Goal: Information Seeking & Learning: Learn about a topic

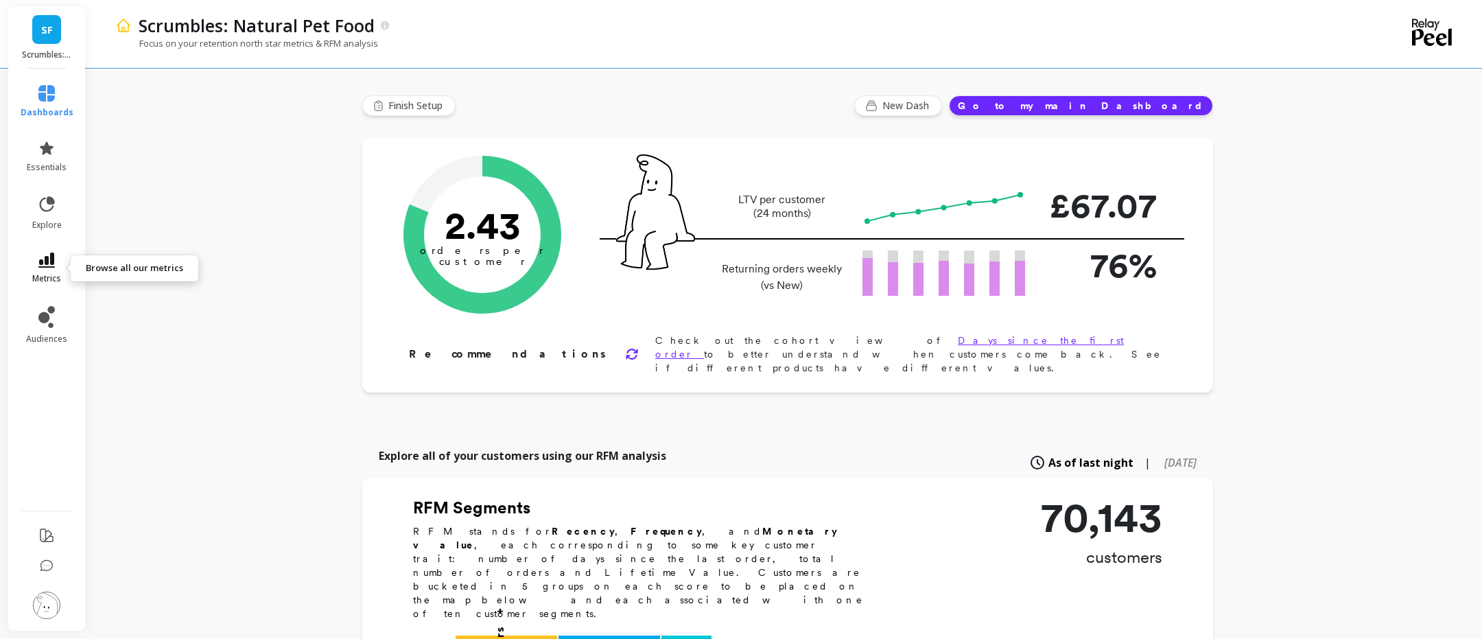
click at [42, 275] on span "metrics" at bounding box center [46, 278] width 29 height 11
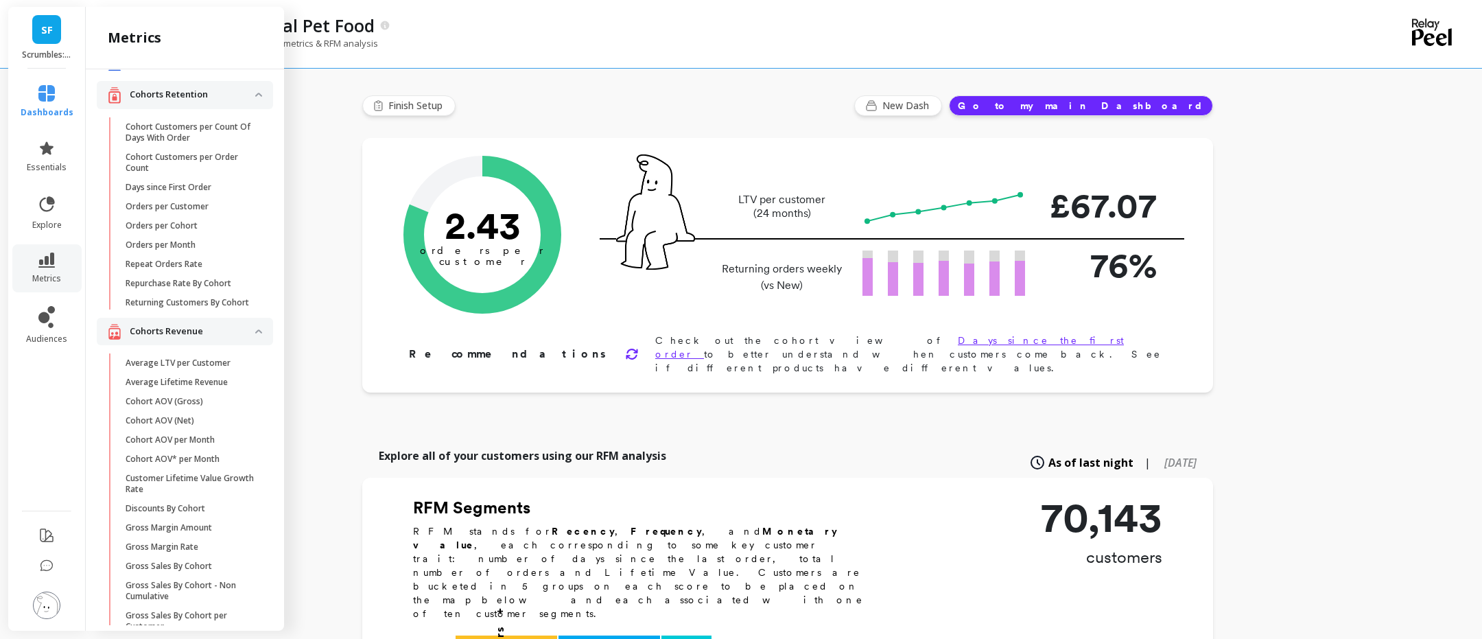
scroll to position [29, 0]
click at [249, 331] on p "Cohorts Revenue" at bounding box center [193, 332] width 126 height 14
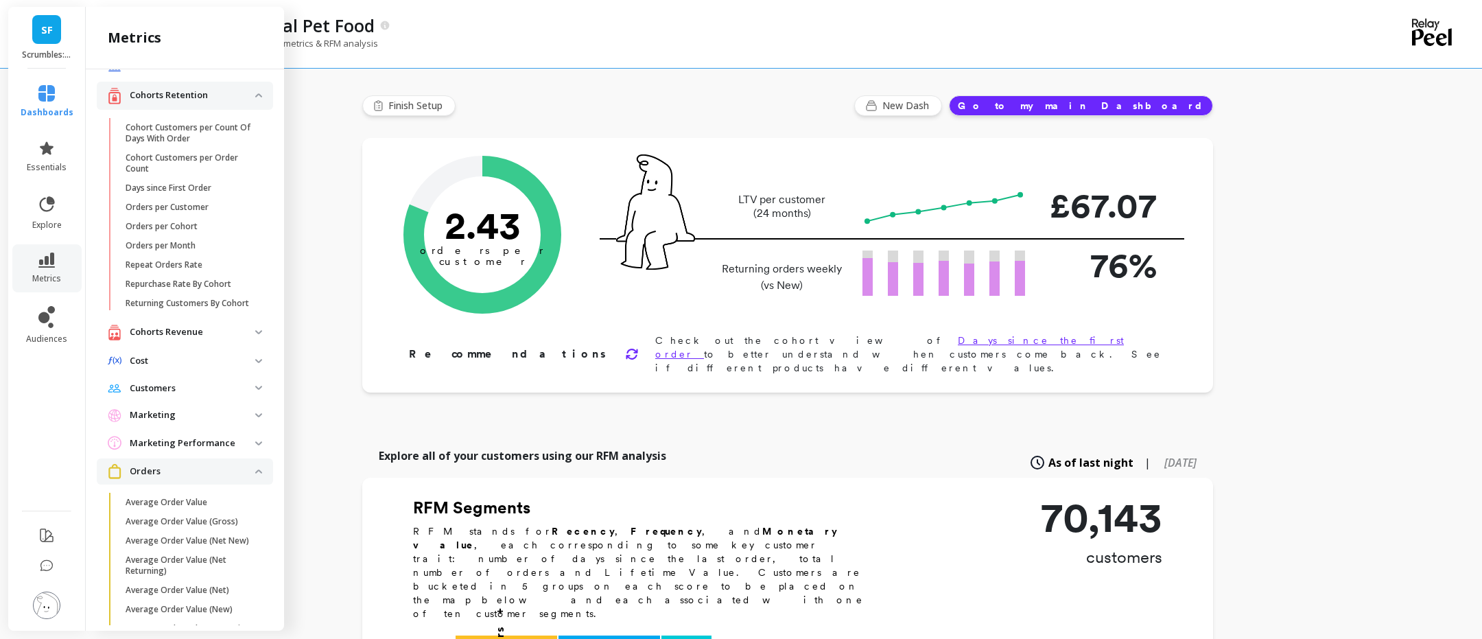
click at [253, 99] on p "Cohorts Retention" at bounding box center [193, 95] width 126 height 14
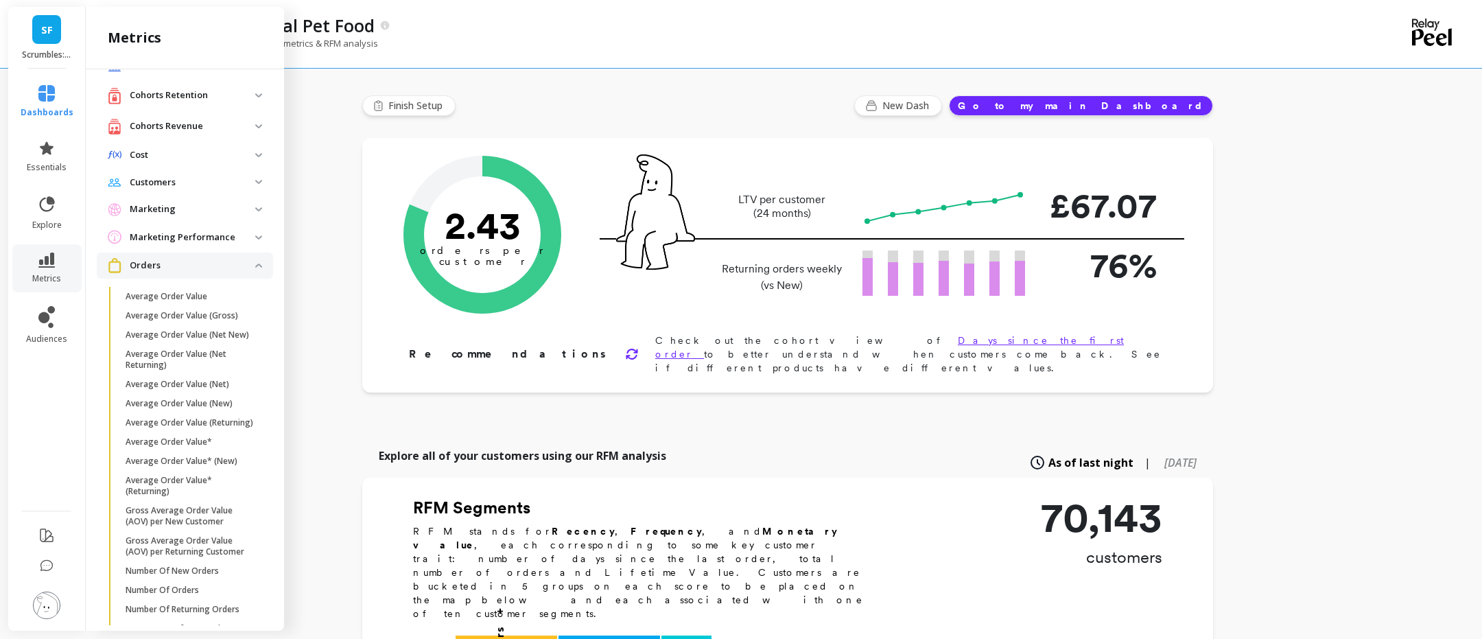
click at [244, 267] on p "Orders" at bounding box center [193, 266] width 126 height 14
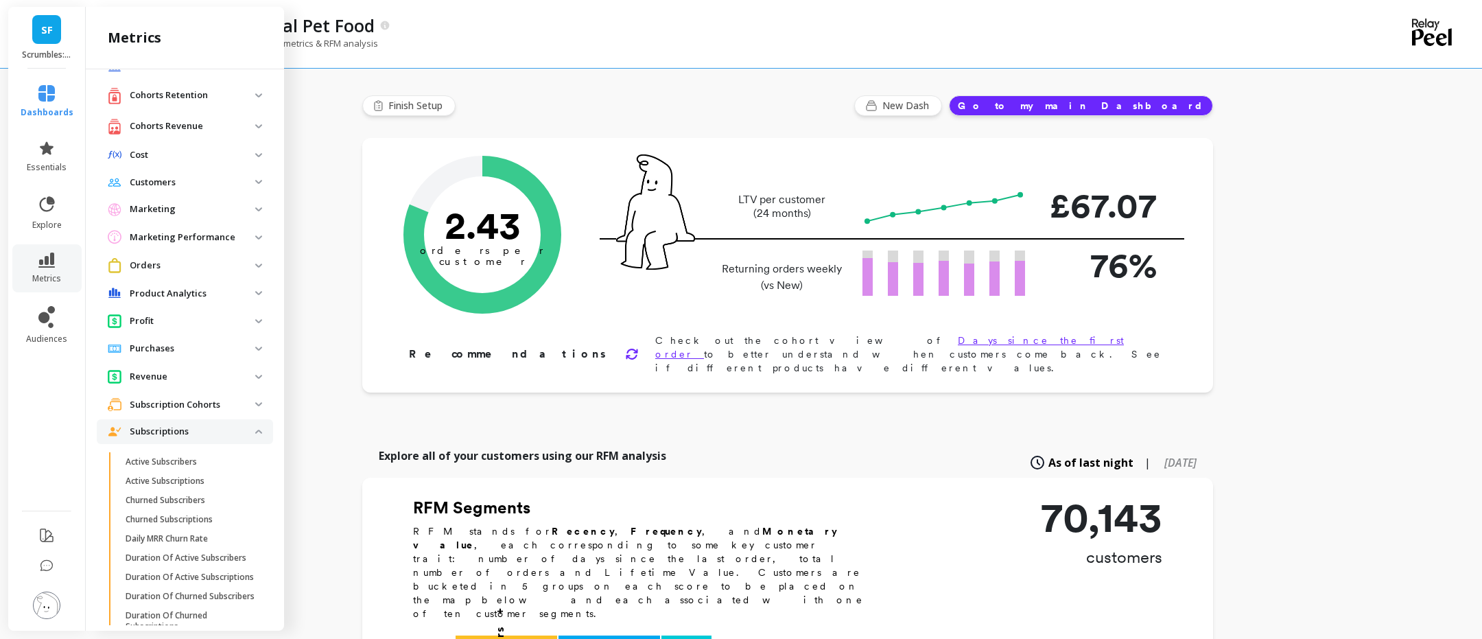
click at [234, 423] on span "Subscriptions" at bounding box center [185, 431] width 176 height 25
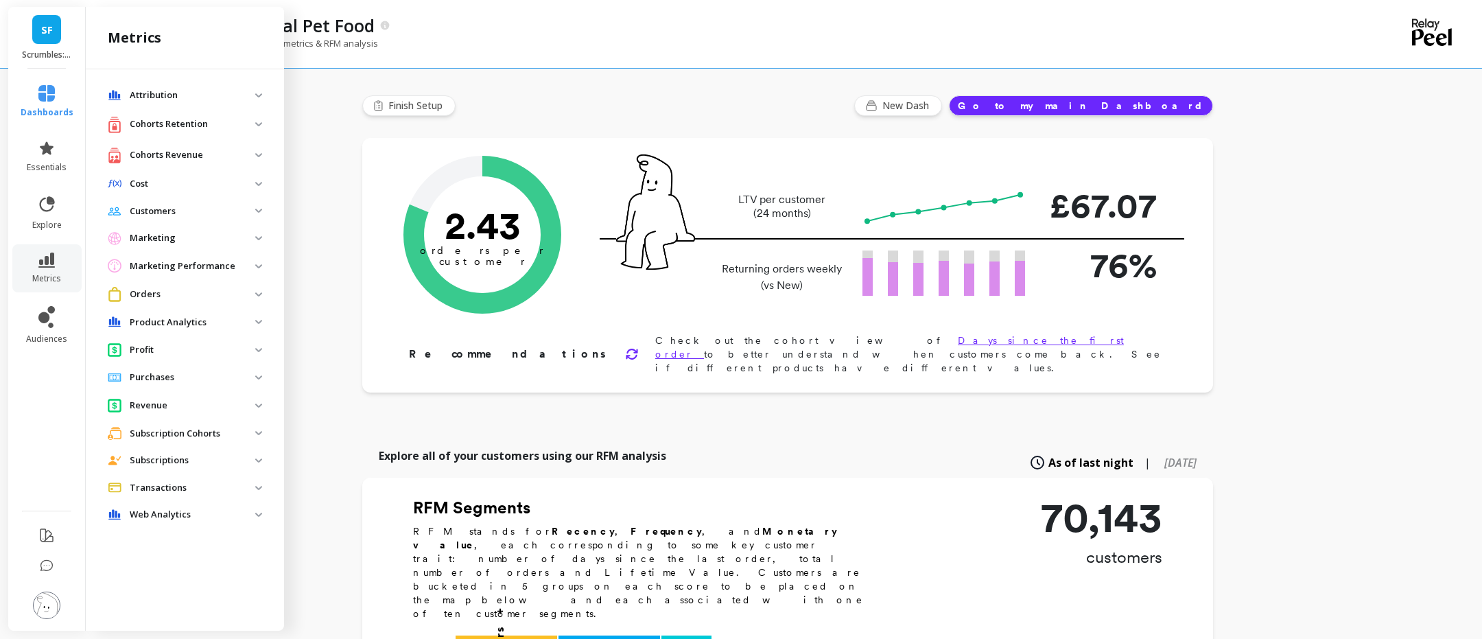
click at [200, 291] on p "Orders" at bounding box center [193, 294] width 126 height 14
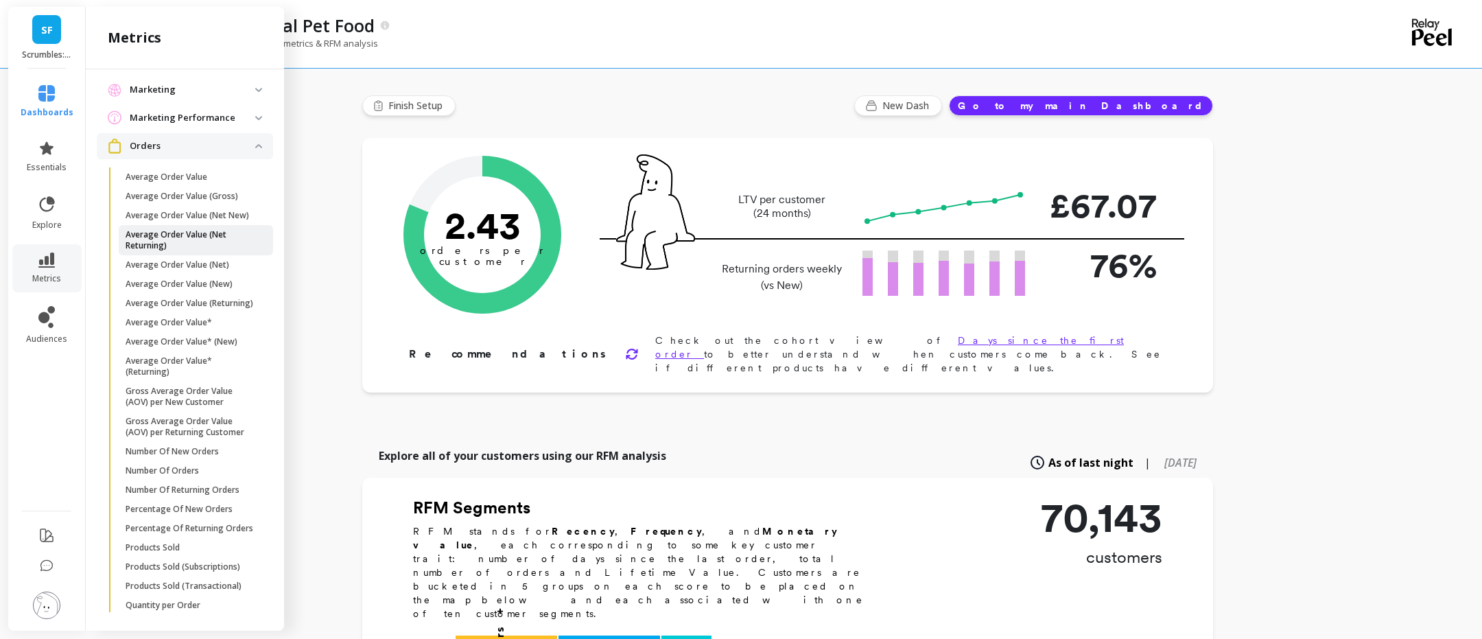
scroll to position [375, 0]
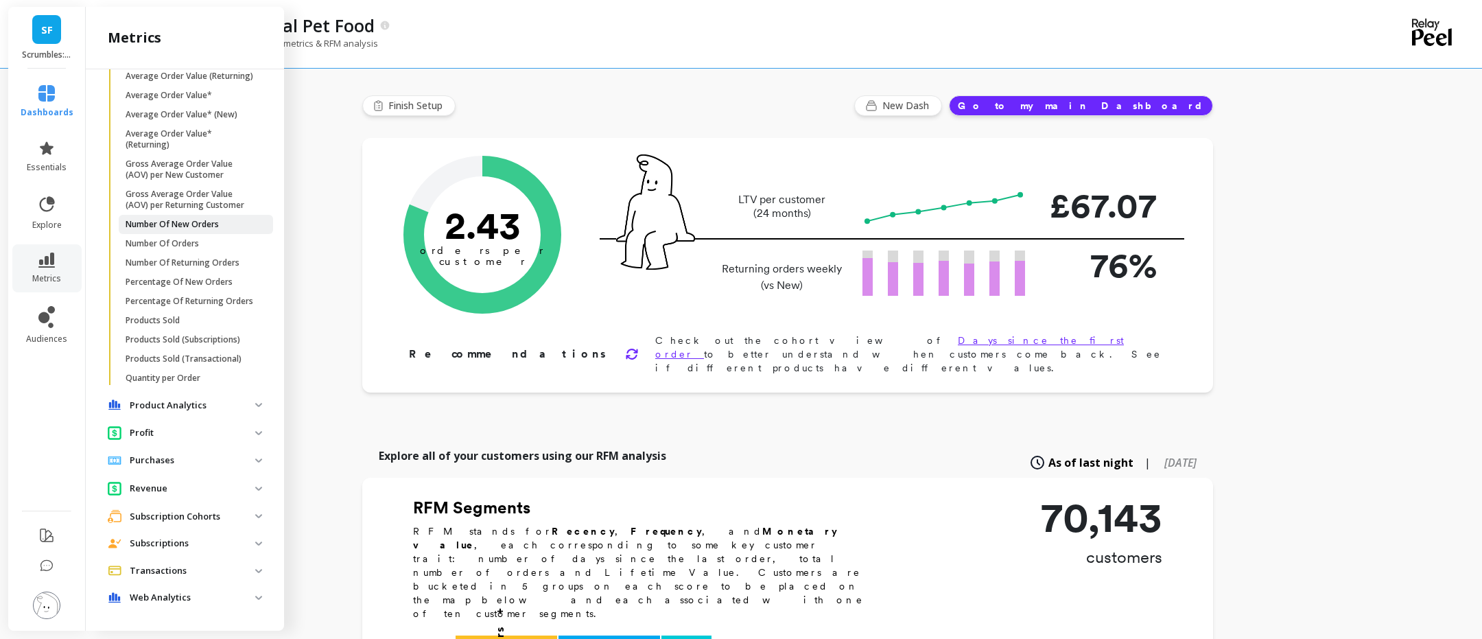
click at [198, 226] on p "Number Of New Orders" at bounding box center [172, 224] width 93 height 11
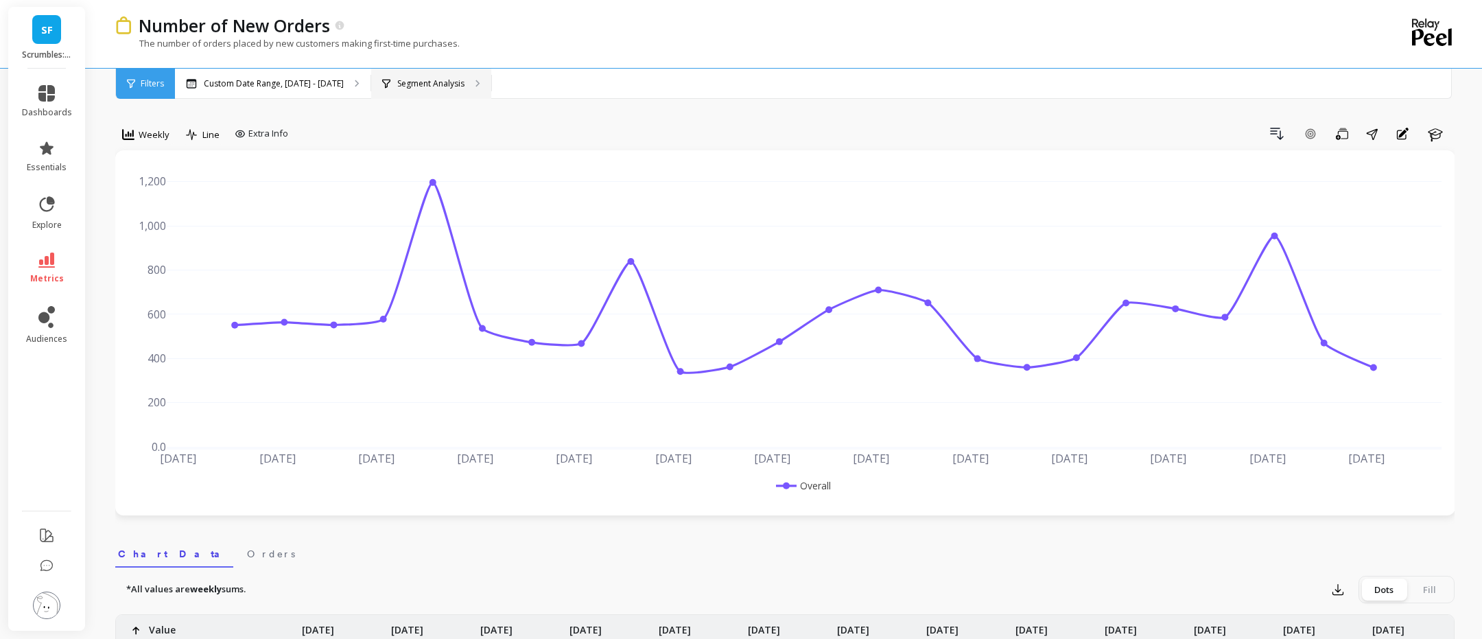
click at [433, 77] on div "Segment Analysis" at bounding box center [431, 84] width 120 height 30
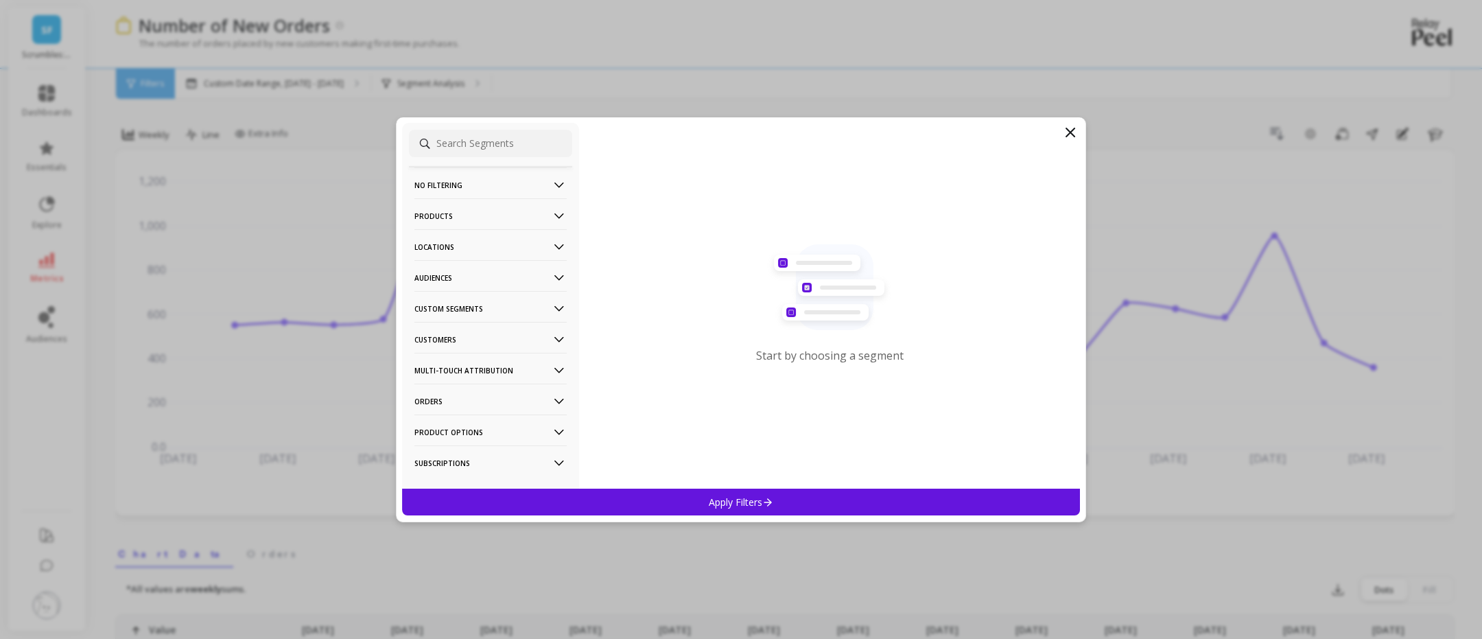
click at [465, 216] on p "Products" at bounding box center [490, 215] width 152 height 35
click at [456, 319] on div "Products" at bounding box center [490, 314] width 163 height 22
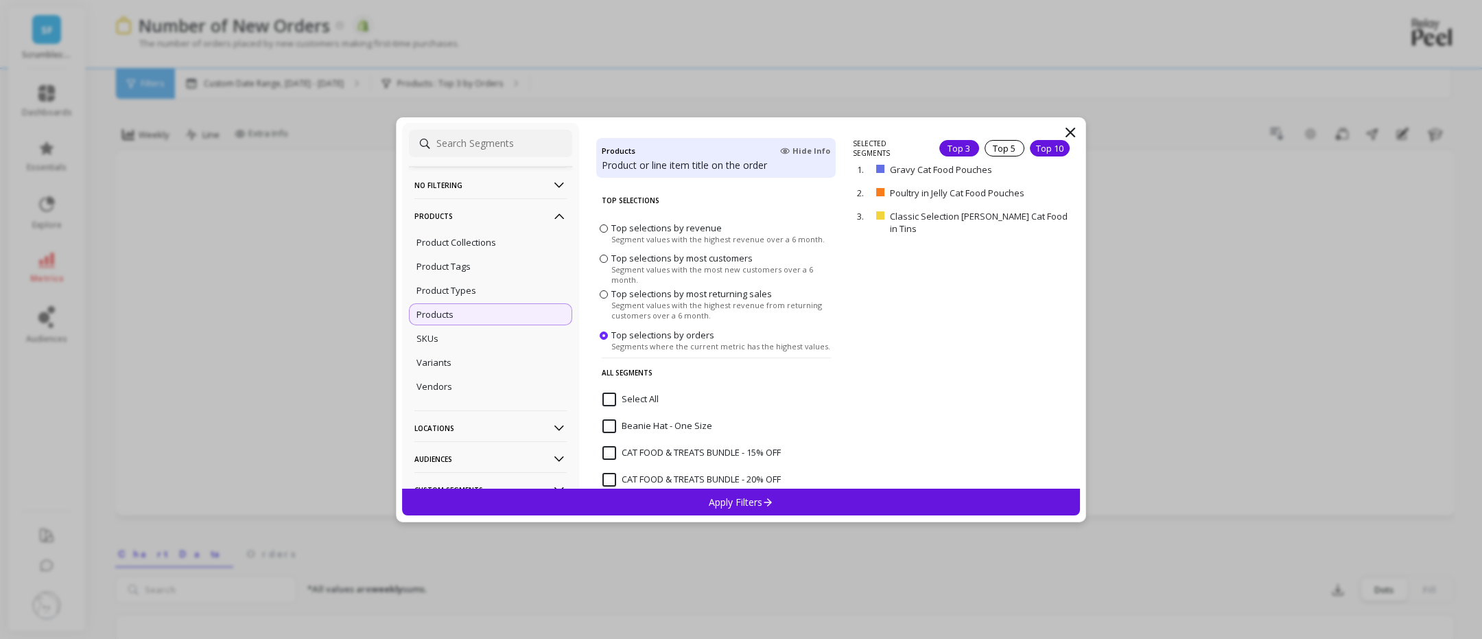
click at [1046, 152] on div "Top 10" at bounding box center [1050, 148] width 40 height 16
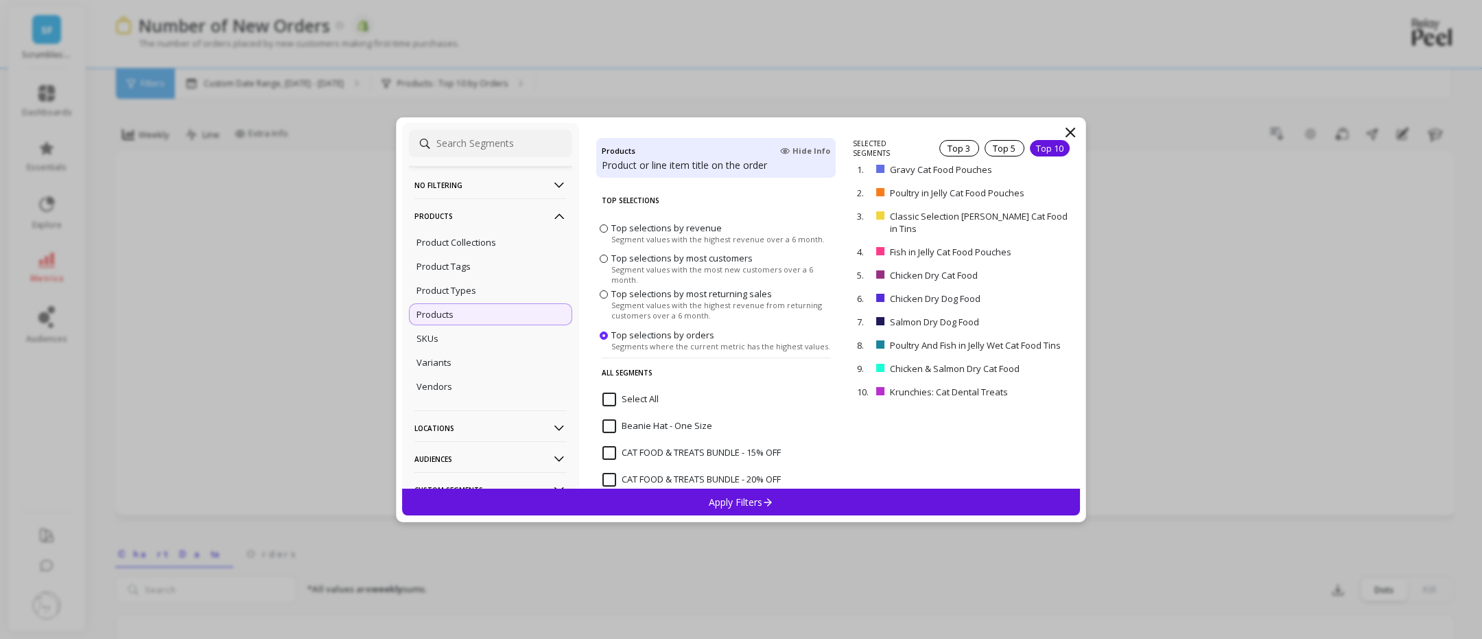
click at [816, 501] on div "Apply Filters" at bounding box center [741, 501] width 678 height 27
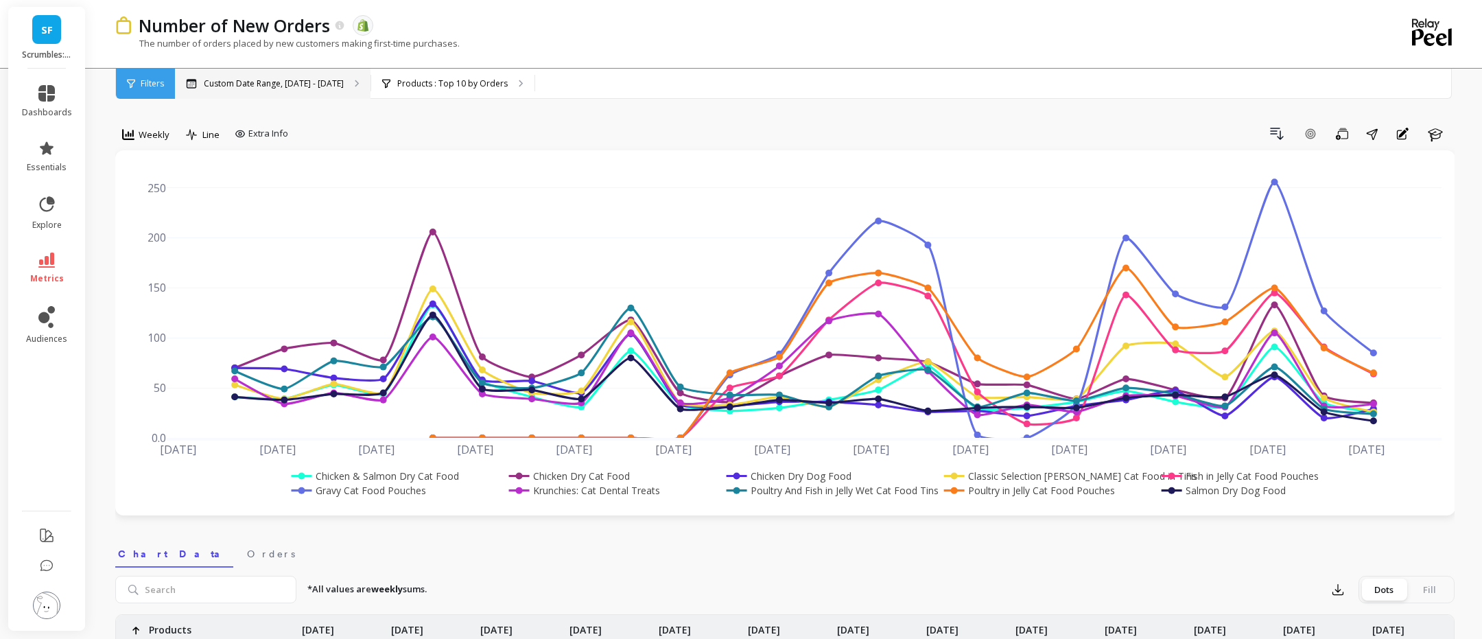
click at [329, 81] on p "Custom Date Range, [DATE] - [DATE]" at bounding box center [274, 83] width 140 height 11
click at [146, 130] on span "Weekly" at bounding box center [154, 134] width 31 height 13
click at [159, 158] on div "All" at bounding box center [166, 166] width 95 height 24
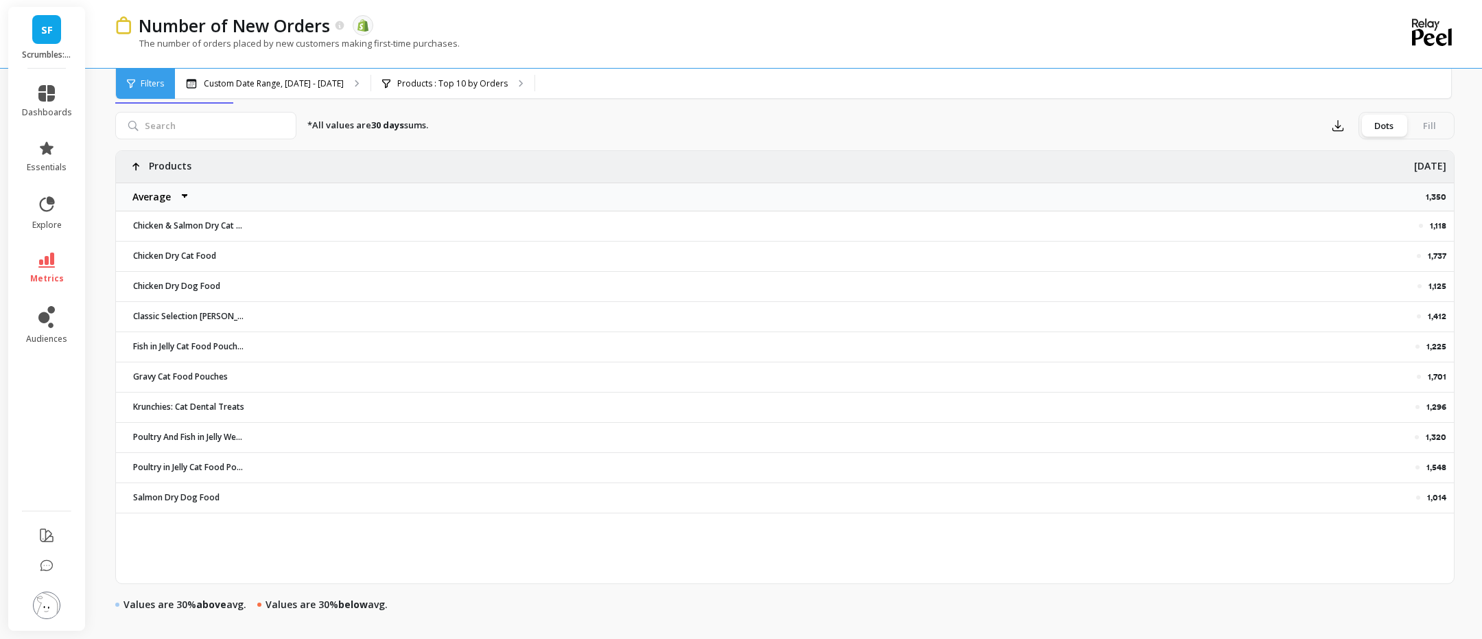
scroll to position [461, 0]
click at [1436, 167] on p "[DATE]" at bounding box center [1430, 165] width 32 height 22
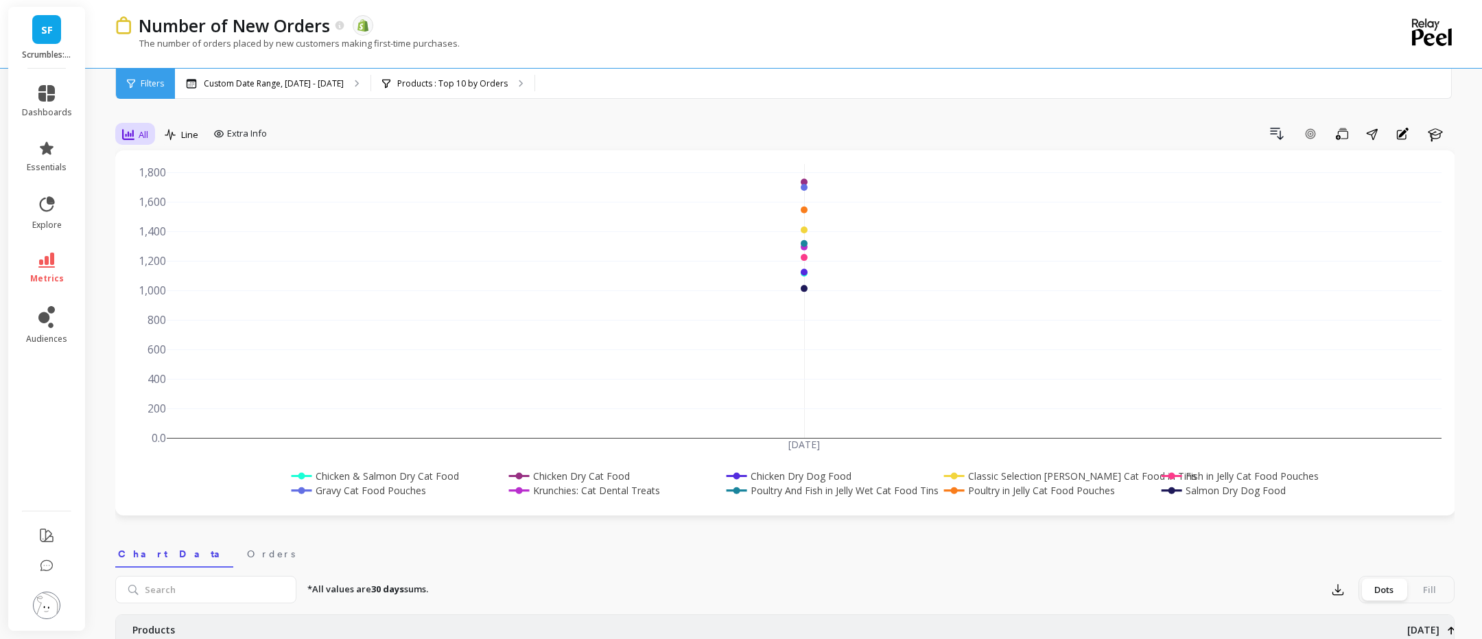
click at [149, 138] on div "All" at bounding box center [135, 134] width 34 height 23
click at [165, 250] on div "Monthly" at bounding box center [166, 244] width 95 height 24
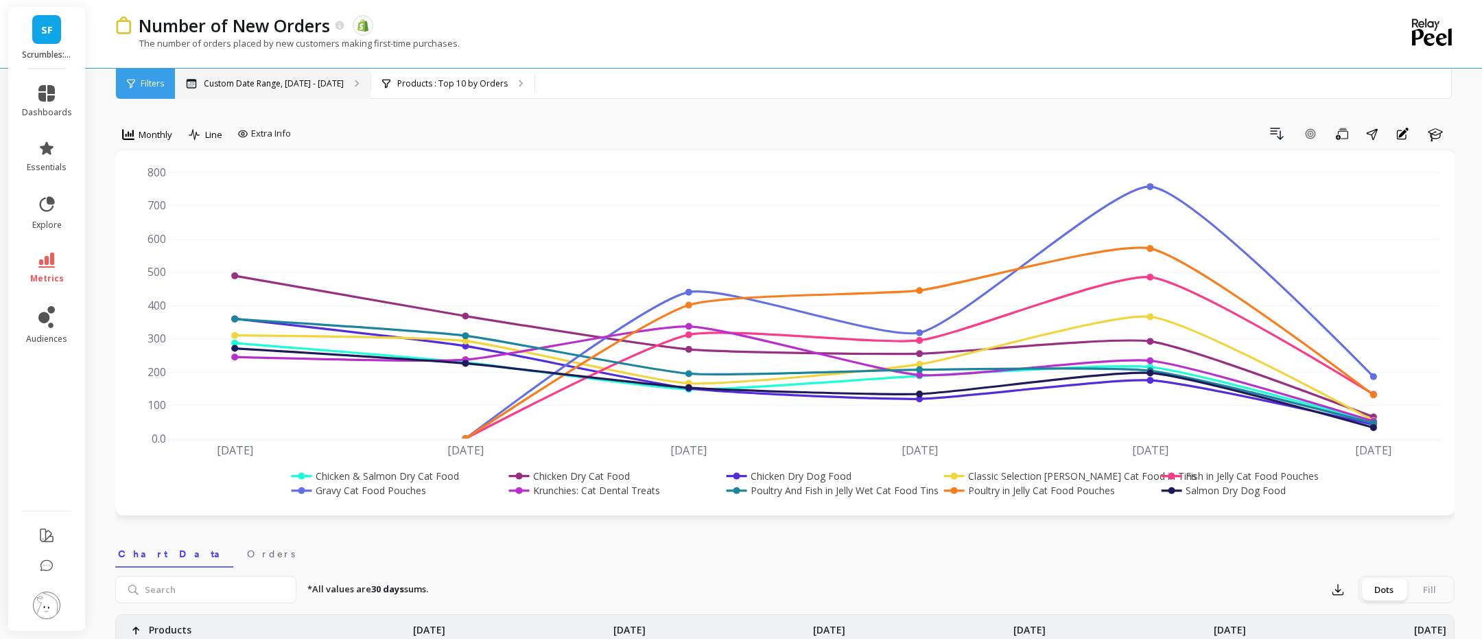
click at [237, 78] on p "Custom Date Range, [DATE] - [DATE]" at bounding box center [274, 83] width 140 height 11
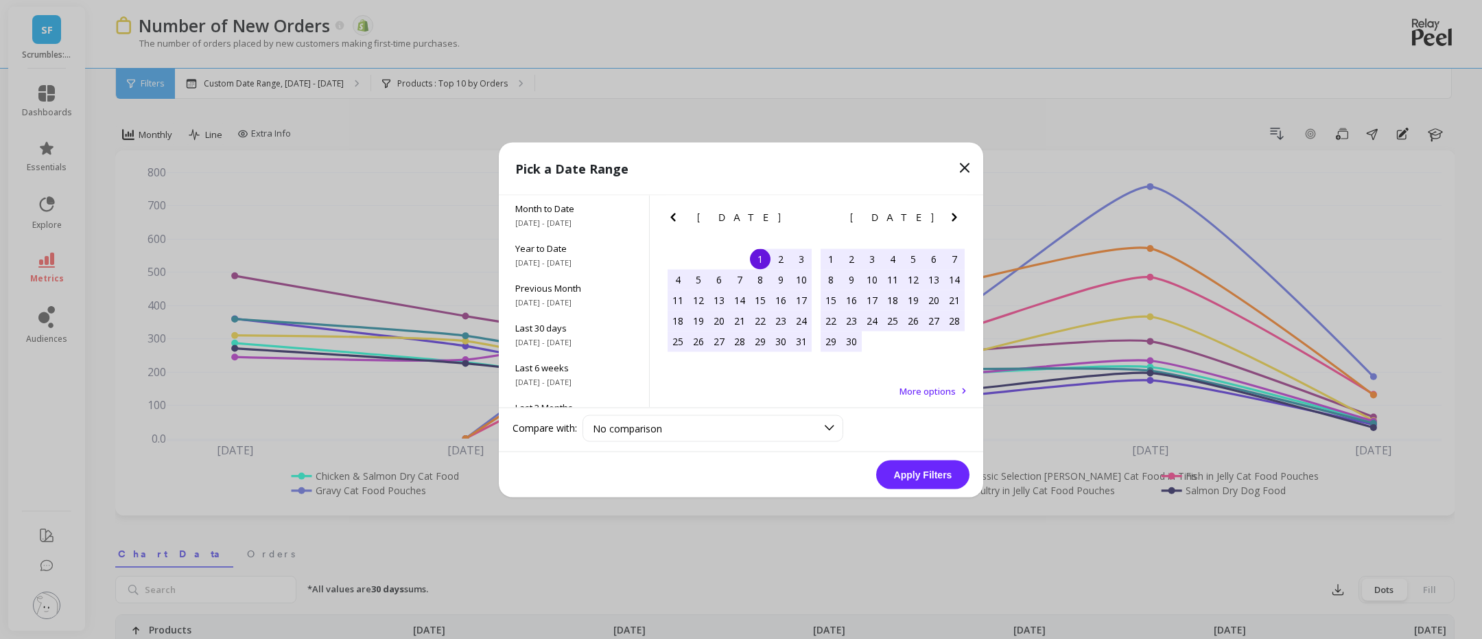
click at [669, 218] on icon "Previous Month" at bounding box center [673, 217] width 16 height 16
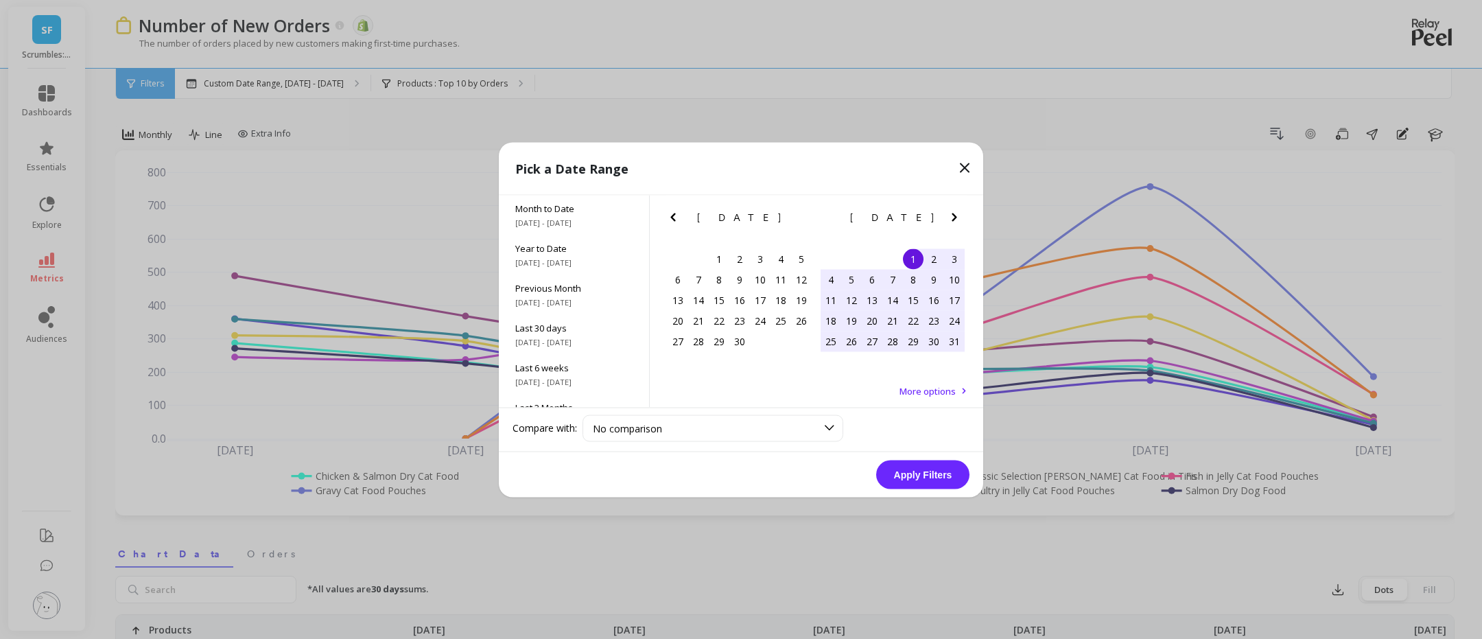
click at [669, 218] on icon "Previous Month" at bounding box center [673, 217] width 16 height 16
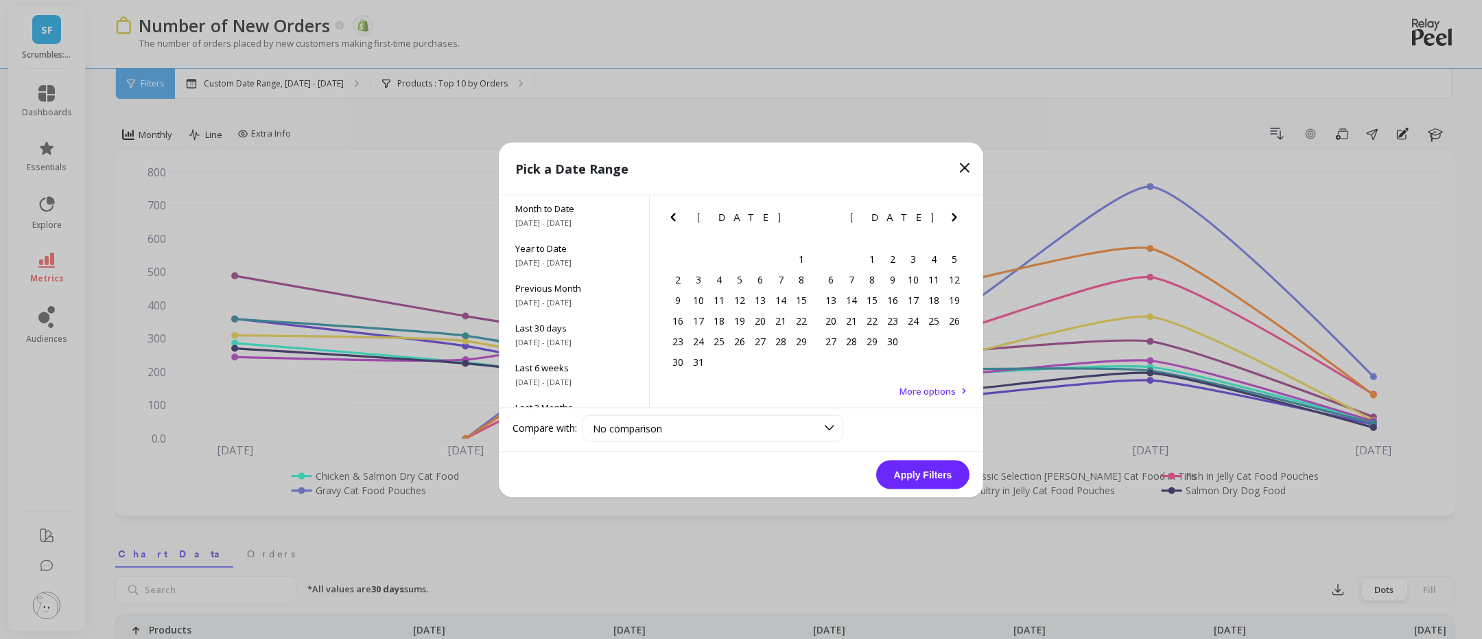
click at [669, 218] on icon "Previous Month" at bounding box center [673, 217] width 16 height 16
click at [963, 209] on button "Next Month" at bounding box center [957, 220] width 22 height 22
click at [962, 213] on button "Next Month" at bounding box center [957, 220] width 22 height 22
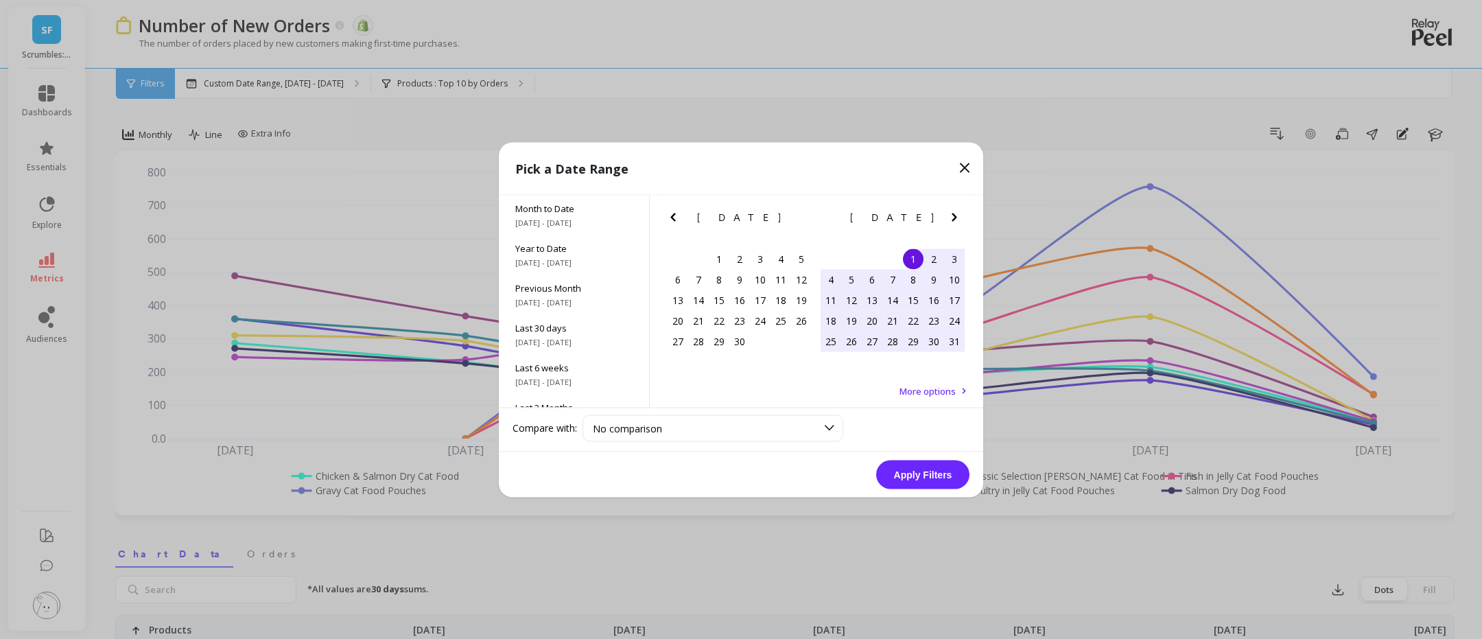
click at [962, 214] on button "Next Month" at bounding box center [957, 220] width 22 height 22
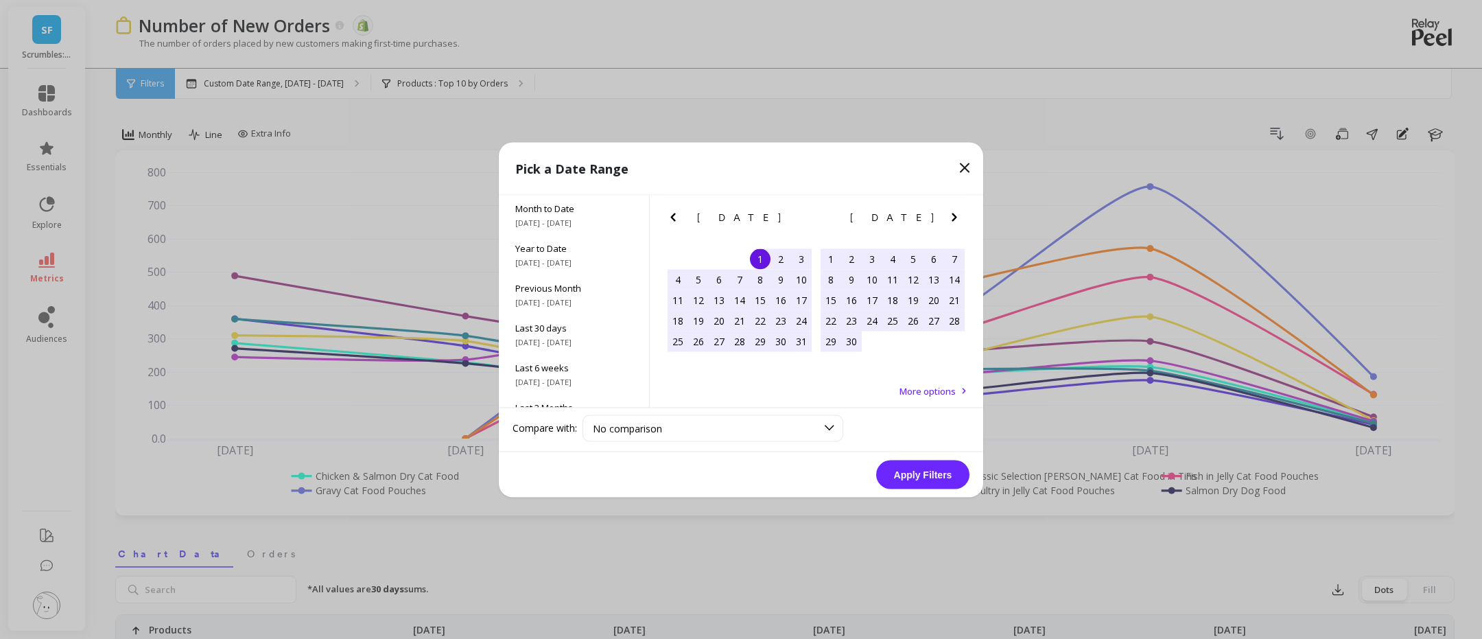
click at [962, 214] on button "Next Month" at bounding box center [957, 220] width 22 height 22
click at [870, 257] on div "1" at bounding box center [871, 258] width 21 height 21
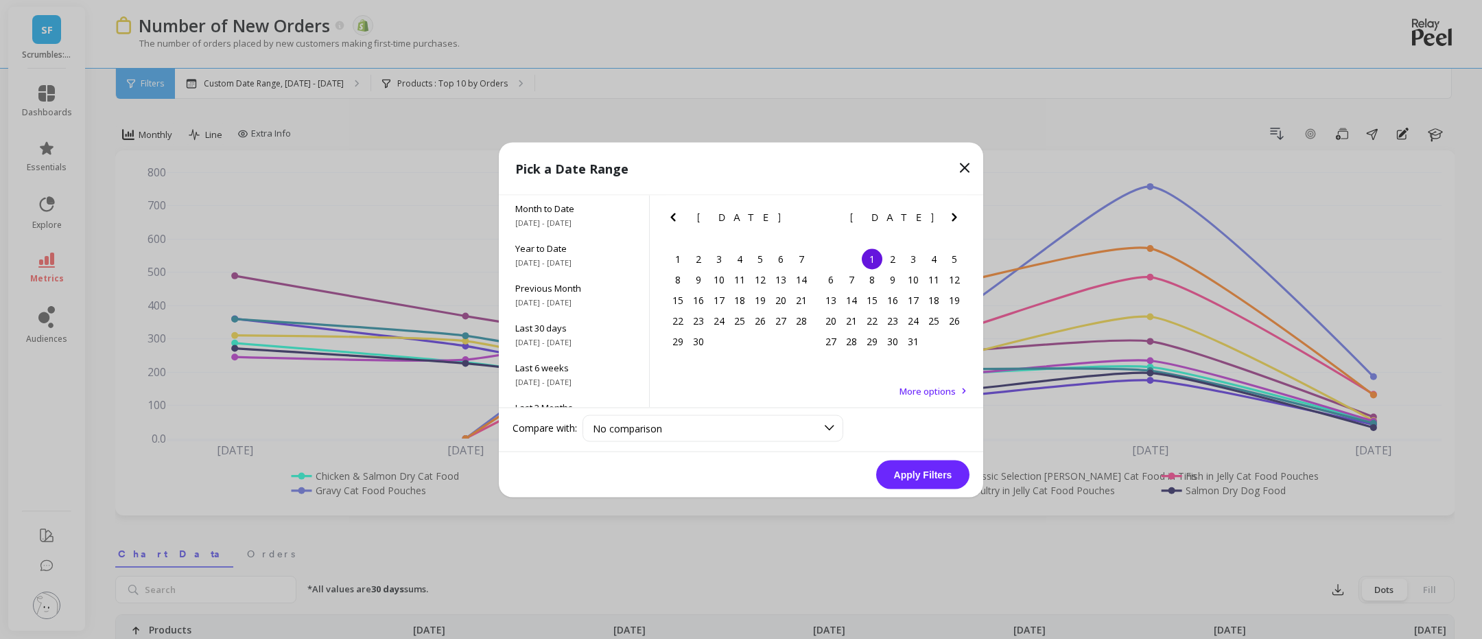
click at [953, 217] on icon "Next Month" at bounding box center [953, 217] width 5 height 8
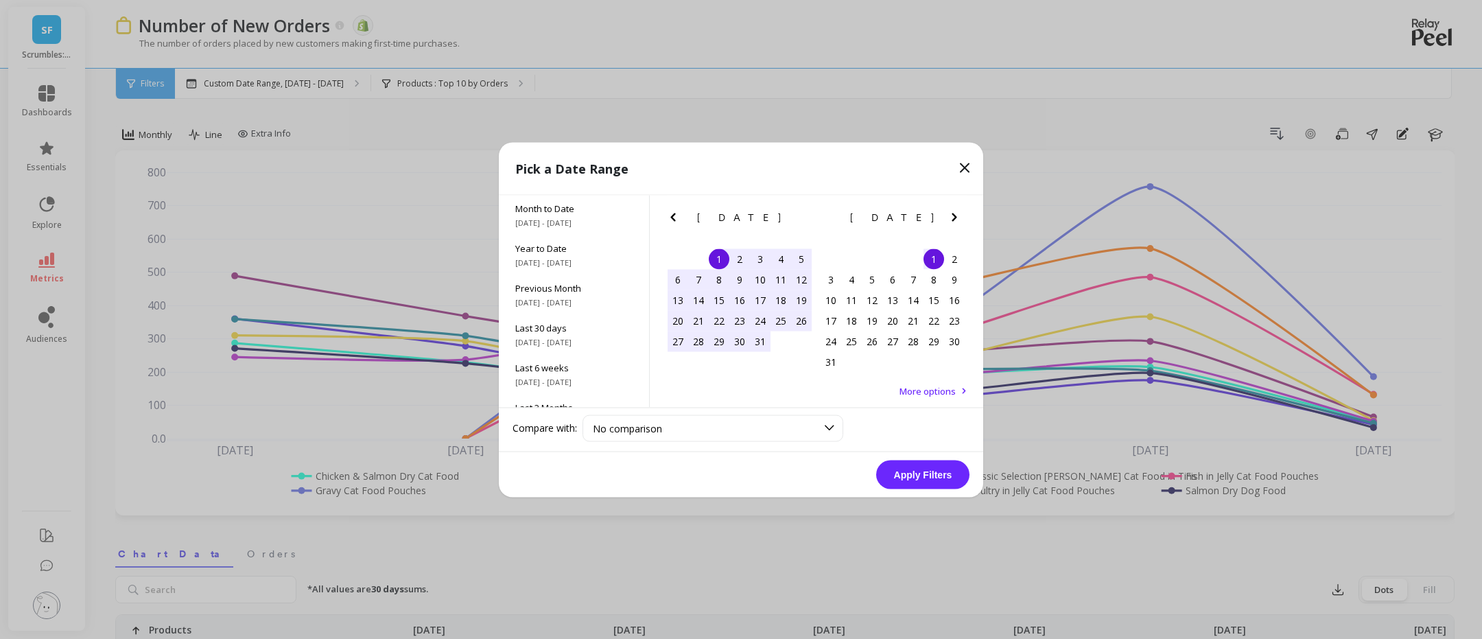
click at [953, 217] on icon "Next Month" at bounding box center [953, 217] width 5 height 8
click at [931, 281] on div "10" at bounding box center [933, 279] width 21 height 21
click at [929, 477] on button "Apply Filters" at bounding box center [922, 474] width 93 height 29
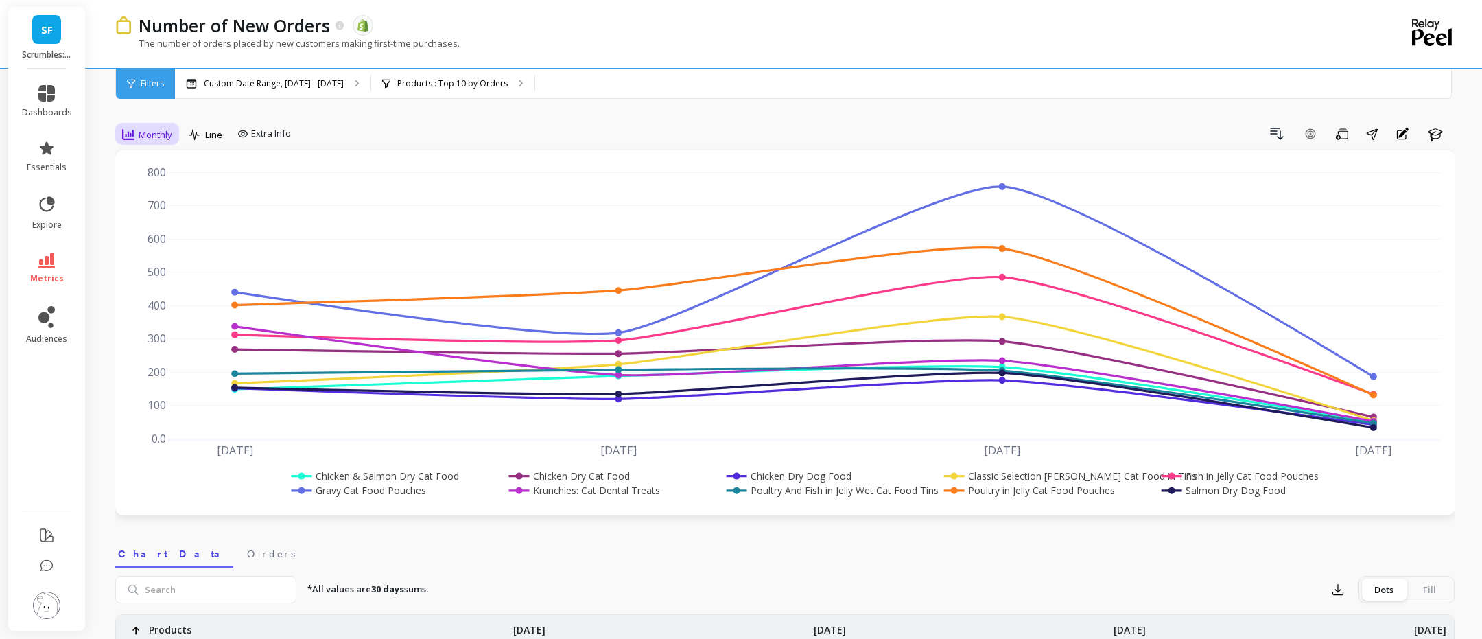
click at [132, 136] on icon at bounding box center [128, 134] width 12 height 12
click at [154, 173] on div "All" at bounding box center [166, 166] width 95 height 24
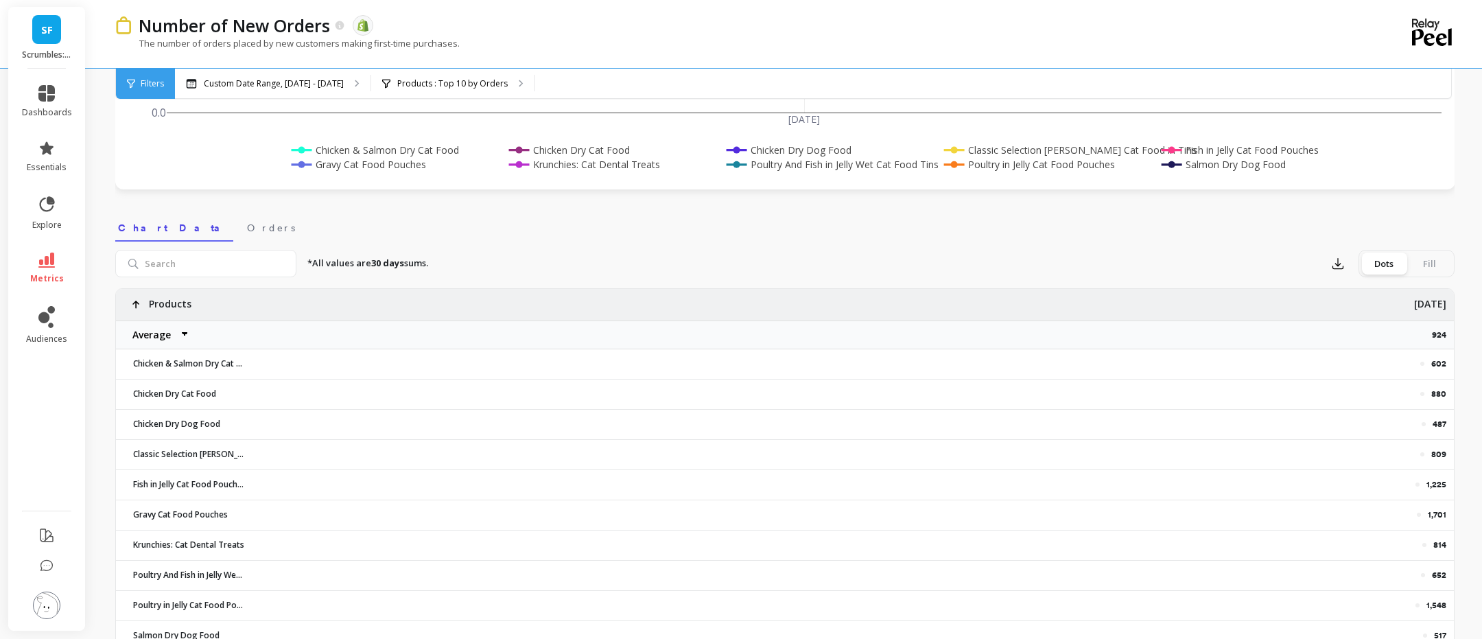
scroll to position [422, 0]
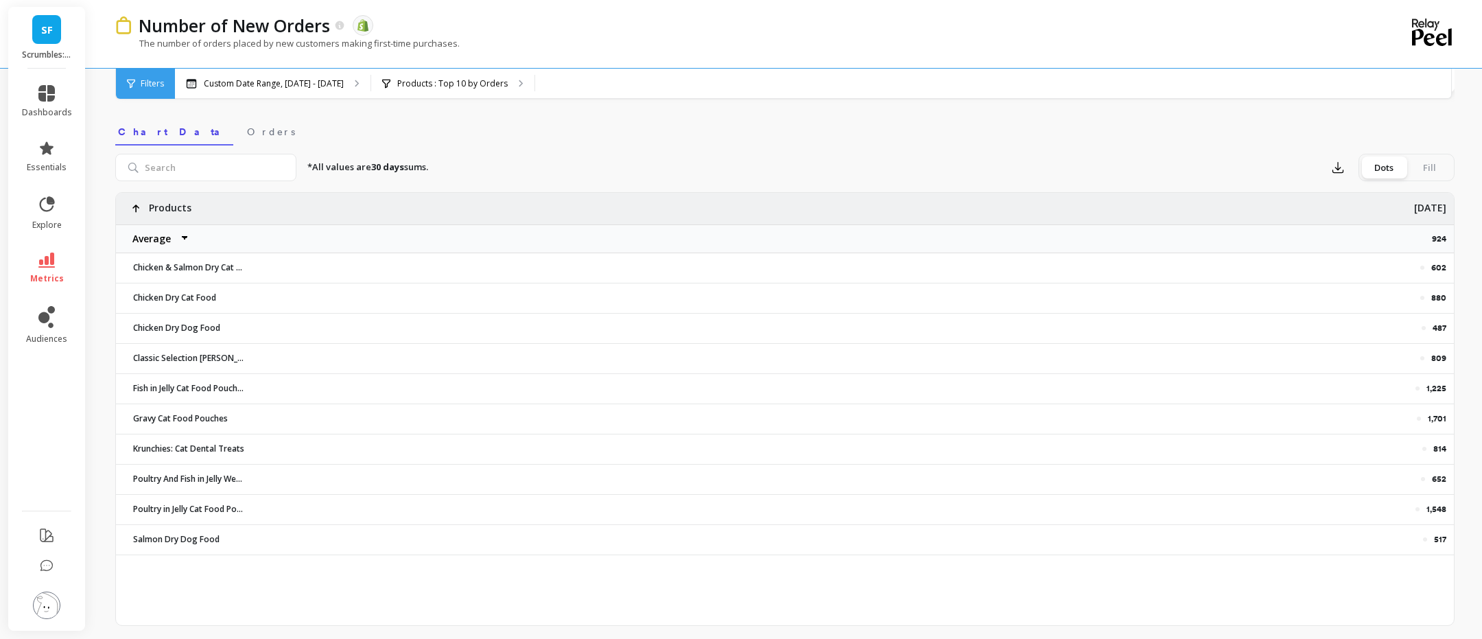
click at [1431, 206] on p "[DATE]" at bounding box center [1430, 204] width 32 height 22
click at [1431, 206] on p "[DATE]" at bounding box center [1423, 204] width 32 height 22
